Goal: Learn about a topic

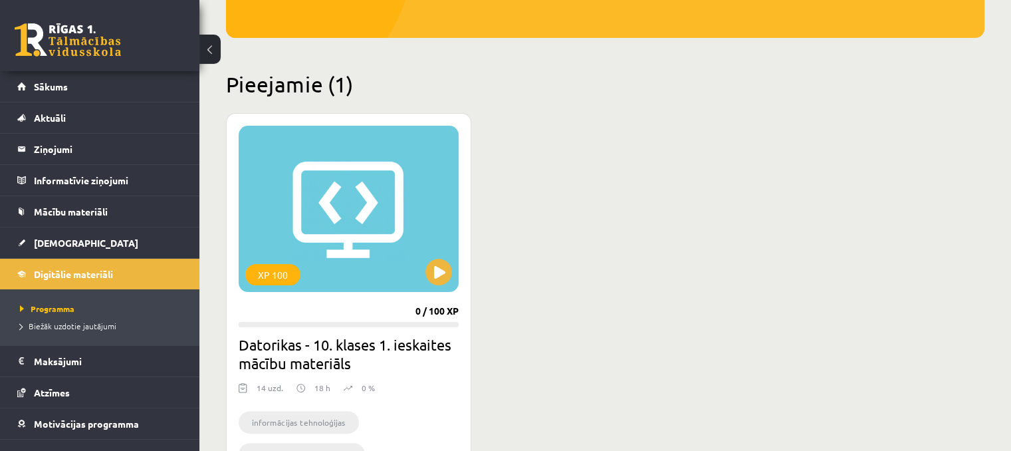
scroll to position [293, 0]
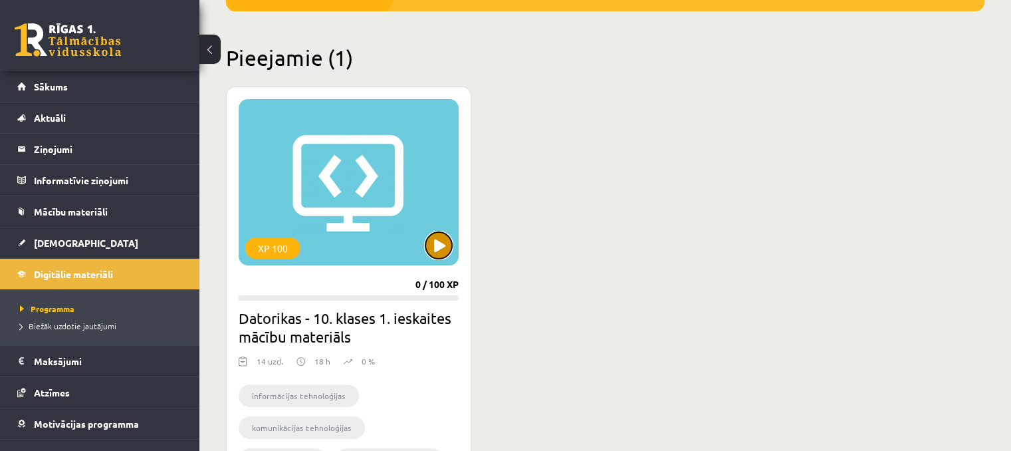
click at [435, 245] on button at bounding box center [438, 245] width 27 height 27
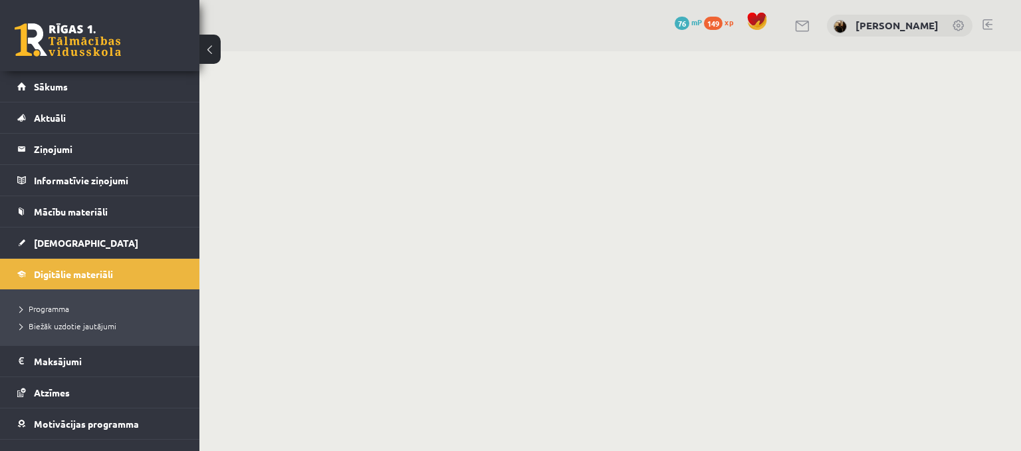
click at [218, 49] on button at bounding box center [209, 49] width 21 height 29
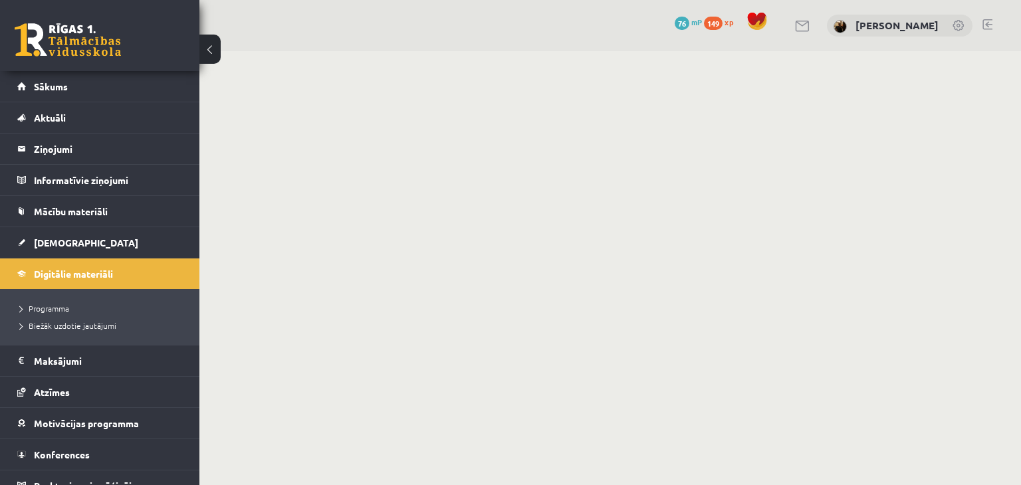
click at [88, 57] on div "0 Dāvanas 76 mP 149 xp" at bounding box center [99, 35] width 199 height 71
drag, startPoint x: 88, startPoint y: 57, endPoint x: 91, endPoint y: 43, distance: 13.7
click at [91, 43] on div "0 Dāvanas 76 mP 149 xp" at bounding box center [99, 35] width 199 height 71
click at [91, 43] on link at bounding box center [68, 39] width 106 height 33
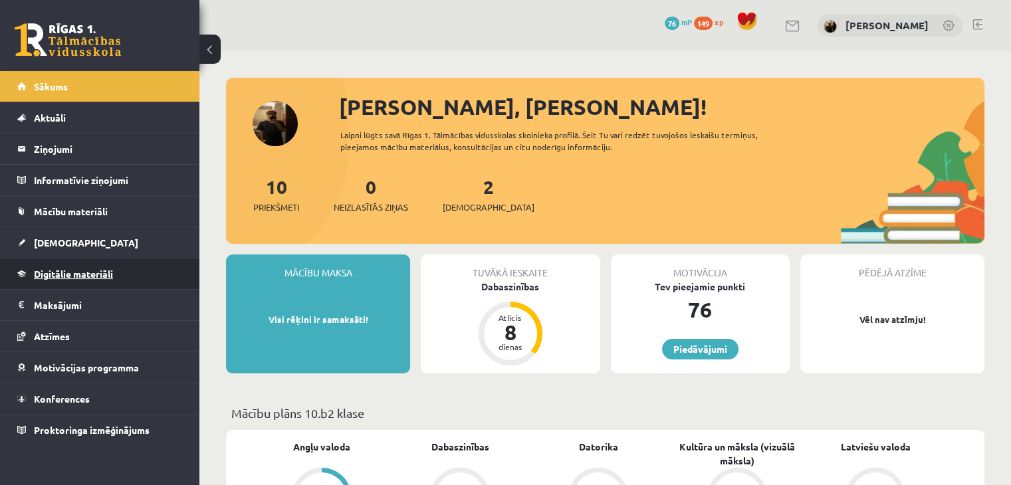
click at [110, 272] on span "Digitālie materiāli" at bounding box center [73, 274] width 79 height 12
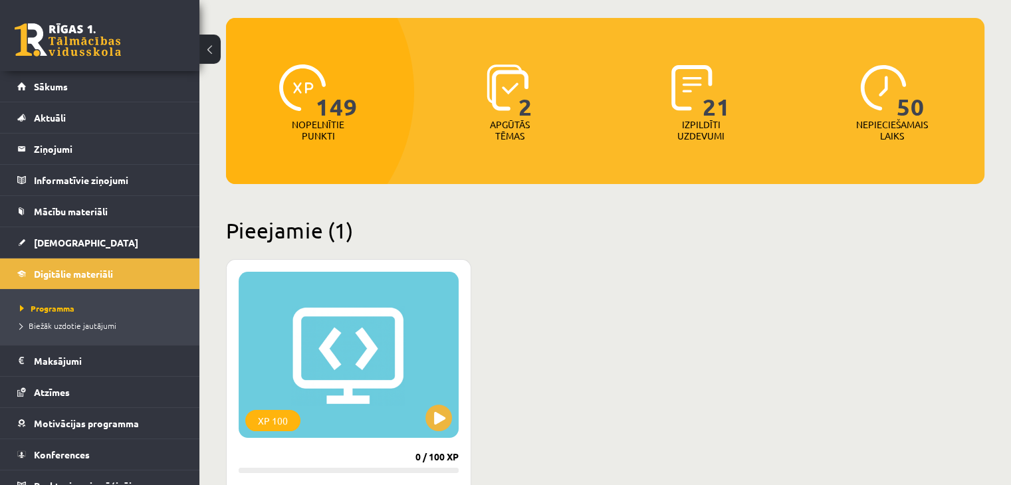
scroll to position [133, 0]
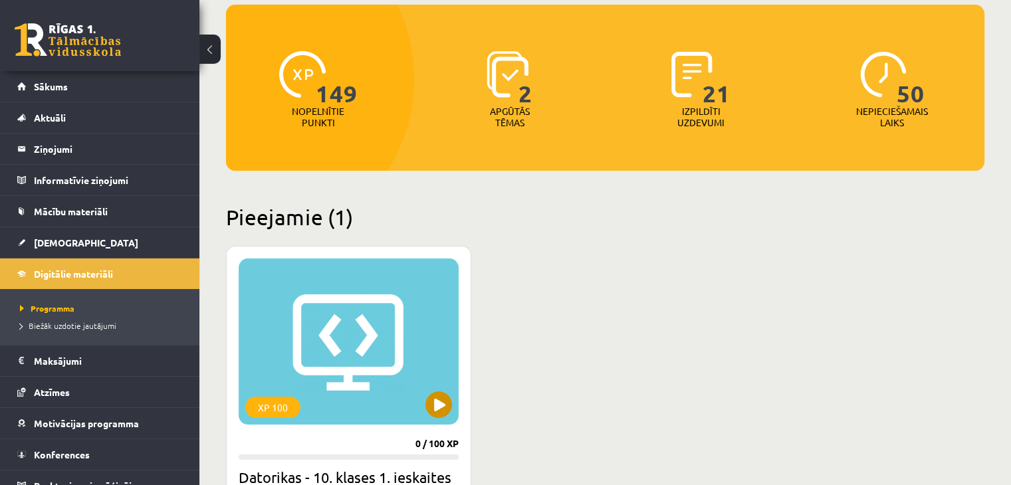
click at [441, 390] on div "XP 100" at bounding box center [349, 342] width 220 height 166
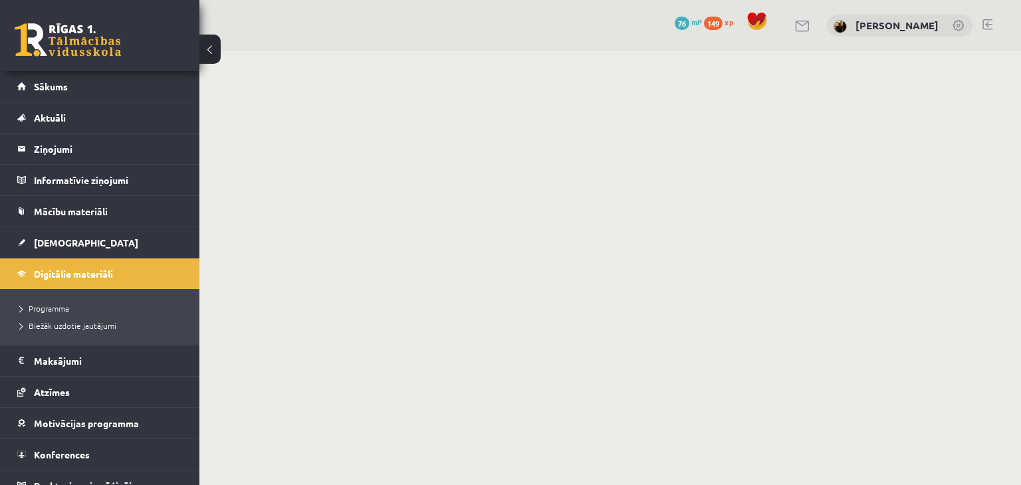
click at [737, 189] on body "0 Dāvanas 76 mP 149 xp [PERSON_NAME] Sākums Aktuāli Kā mācīties eSKOLĀ Kontakti…" at bounding box center [510, 242] width 1021 height 485
